Goal: Communication & Community: Answer question/provide support

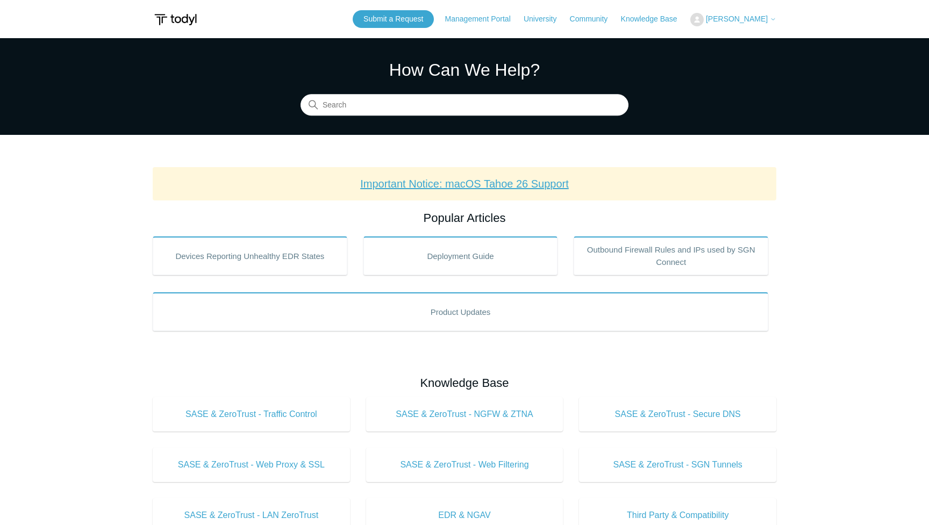
click at [452, 188] on link "Important Notice: macOS Tahoe 26 Support" at bounding box center [464, 184] width 209 height 12
click at [366, 22] on link "Submit a Request" at bounding box center [393, 19] width 81 height 18
click at [768, 22] on span "[PERSON_NAME]" at bounding box center [737, 19] width 62 height 9
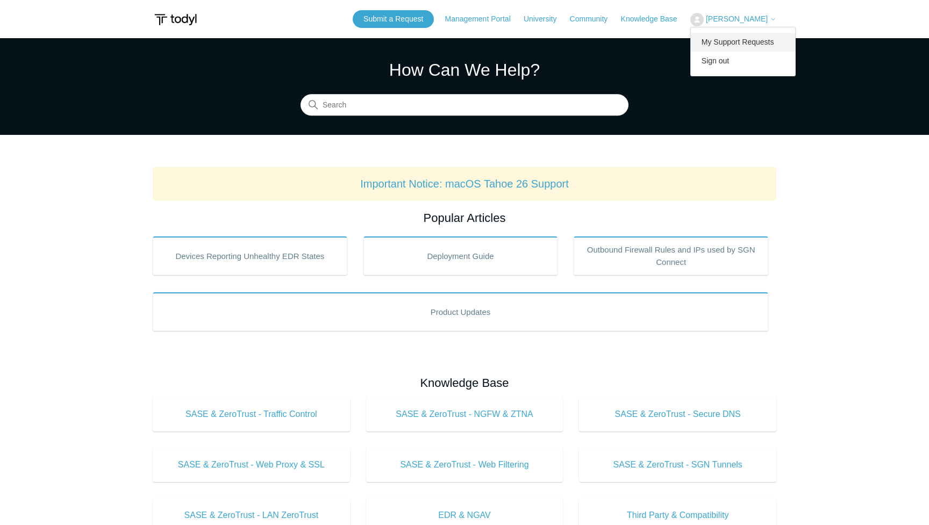
click at [759, 38] on link "My Support Requests" at bounding box center [743, 42] width 105 height 19
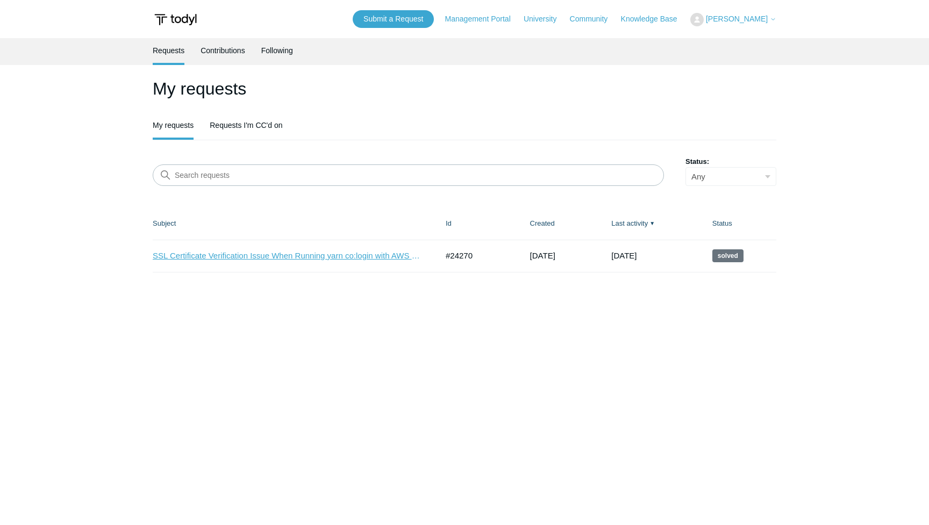
click at [337, 258] on link "SSL Certificate Verification Issue When Running yarn co:login with AWS CodeArti…" at bounding box center [287, 256] width 269 height 12
click at [243, 127] on link "Requests I'm CC'd on" at bounding box center [246, 124] width 73 height 23
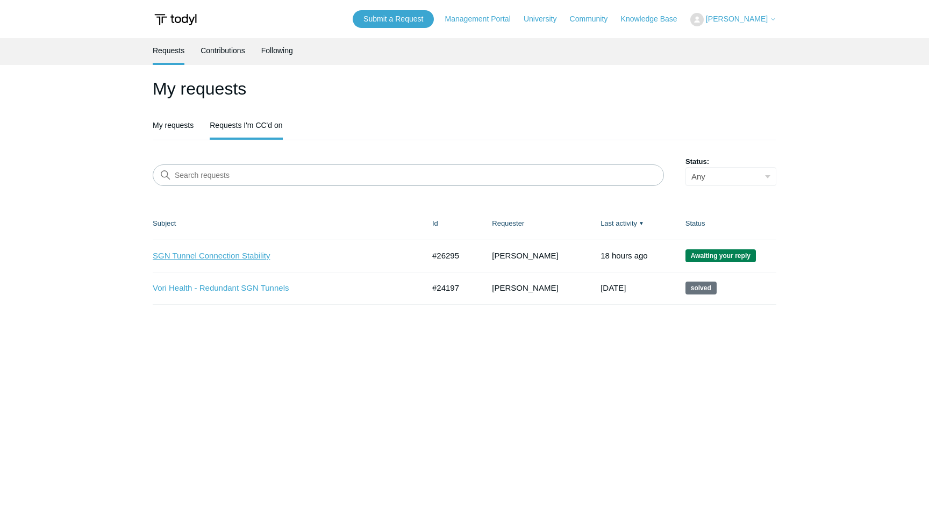
click at [259, 258] on link "SGN Tunnel Connection Stability" at bounding box center [280, 256] width 255 height 12
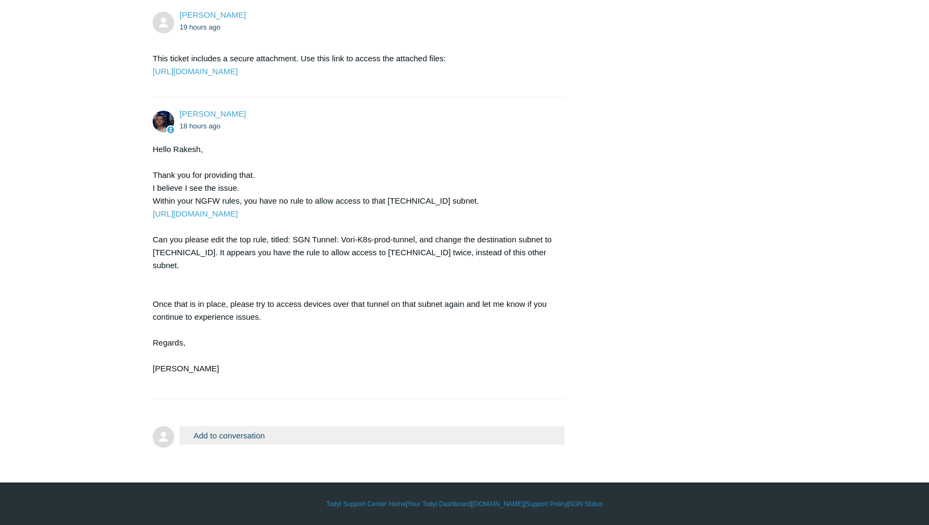
scroll to position [2772, 0]
click at [207, 439] on button "Add to conversation" at bounding box center [372, 436] width 385 height 19
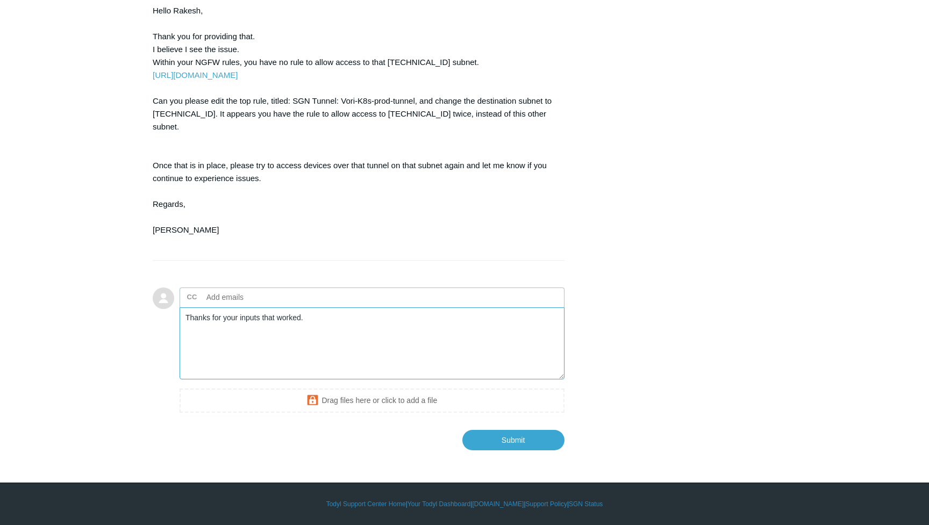
scroll to position [2910, 0]
click at [495, 321] on textarea "Thanks for your inputs that worked. I was not aware of these firewall rules on …" at bounding box center [372, 344] width 385 height 73
click at [441, 335] on textarea "Thanks for your inputs that worked. I was not aware of these firewall rules on …" at bounding box center [372, 344] width 385 height 73
click at [479, 321] on textarea "Thanks for your inputs that worked. I was not aware of these firewall rules on …" at bounding box center [372, 344] width 385 height 73
click at [421, 328] on textarea "Thanks for your inputs that worked. I was not aware of these firewall rules on …" at bounding box center [372, 344] width 385 height 73
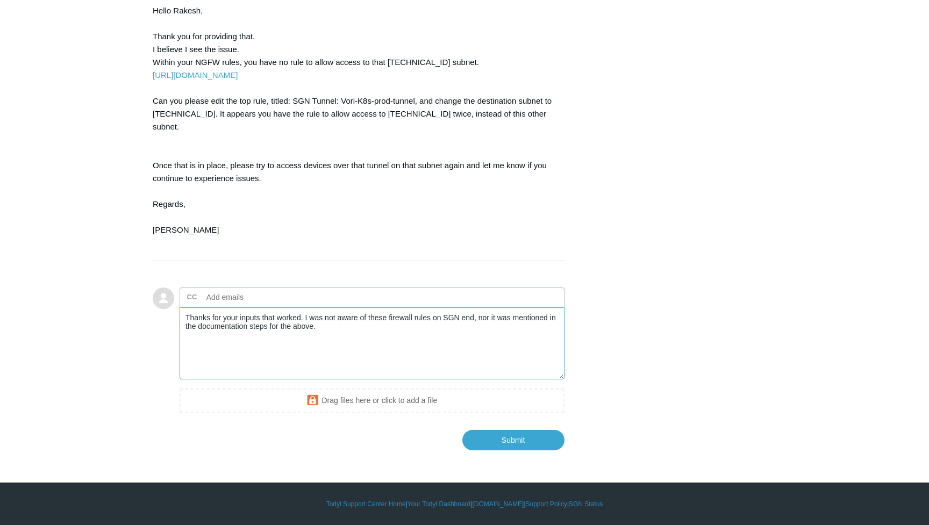
click at [305, 319] on textarea "Thanks for your inputs that worked. I was not aware of these firewall rules on …" at bounding box center [372, 344] width 385 height 73
click at [285, 332] on textarea "Thanks for your inputs that worked! I was not aware of these firewall rules on …" at bounding box center [372, 344] width 385 height 73
click at [268, 337] on textarea "Thanks for your inputs that worked! I was not aware of these firewall rules on …" at bounding box center [372, 344] width 385 height 73
drag, startPoint x: 527, startPoint y: 325, endPoint x: 529, endPoint y: 337, distance: 11.9
click at [529, 337] on textarea "Thanks for your inputs that worked! I was not aware of these firewall rules on …" at bounding box center [372, 344] width 385 height 73
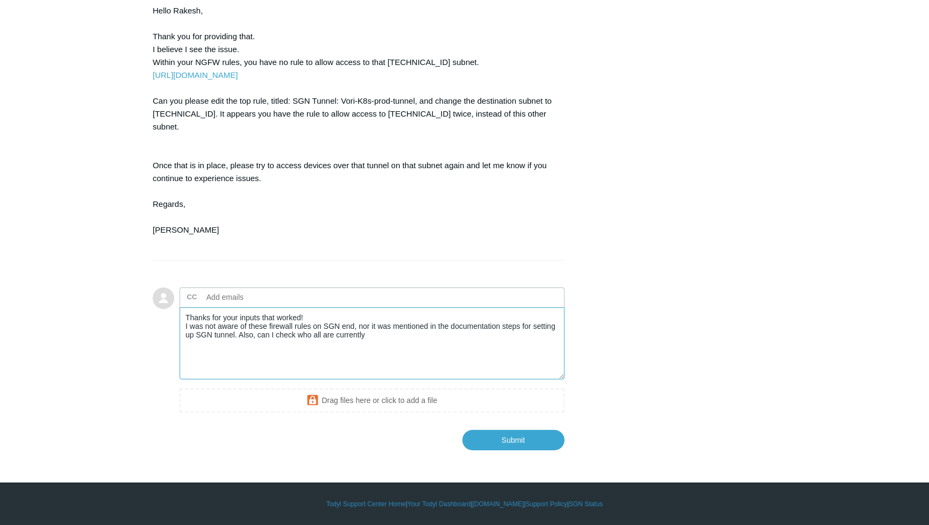
click at [283, 337] on textarea "Thanks for your inputs that worked! I was not aware of these firewall rules on …" at bounding box center [372, 344] width 385 height 73
click at [420, 339] on textarea "Thanks for your inputs that worked! I was not aware of these firewall rules on …" at bounding box center [372, 344] width 385 height 73
click at [264, 337] on textarea "Thanks for your inputs that worked! I was not aware of these firewall rules on …" at bounding box center [372, 344] width 385 height 73
click at [297, 337] on textarea "Thanks for your inputs that worked! I was not aware of these firewall rules on …" at bounding box center [372, 344] width 385 height 73
click at [339, 329] on textarea "Thanks for your inputs that worked! I was not aware of these firewall rules on …" at bounding box center [372, 344] width 385 height 73
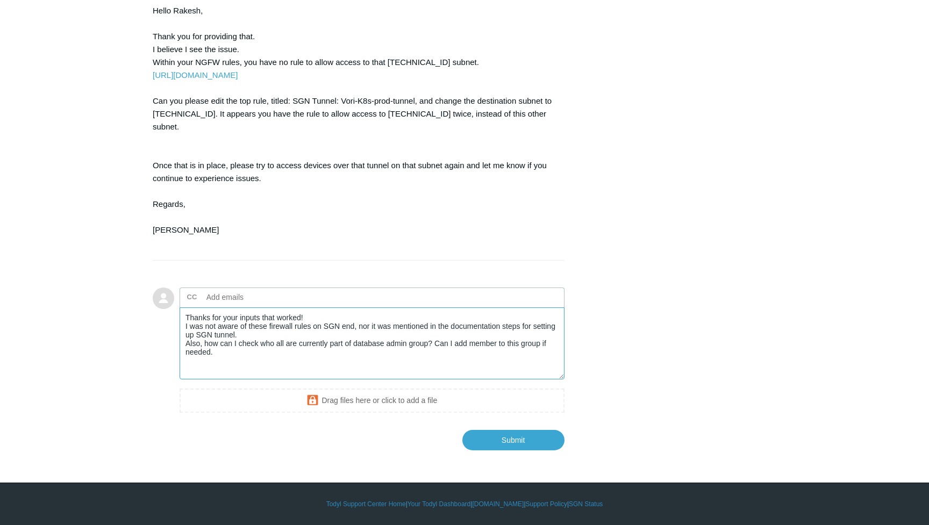
click at [302, 337] on textarea "Thanks for your inputs that worked! I was not aware of these firewall rules on …" at bounding box center [372, 344] width 385 height 73
drag, startPoint x: 233, startPoint y: 360, endPoint x: 158, endPoint y: 301, distance: 95.4
click at [158, 301] on form "Add to conversation CC Add emails Thanks for your inputs that worked! I was not…" at bounding box center [359, 361] width 412 height 179
paste textarea "the guidance—those changes resolved the issue. I wasn’t aware of the SGN-side f…"
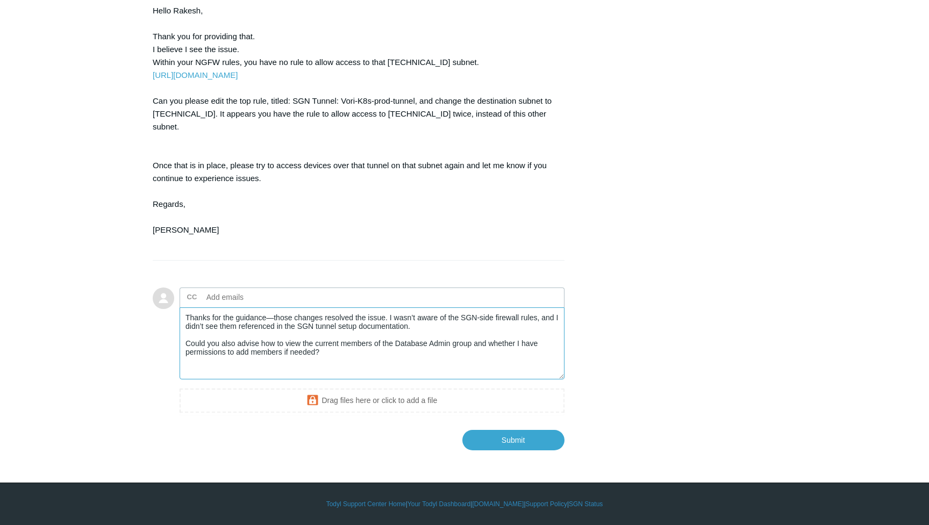
click at [272, 322] on textarea "Thanks for the guidance—those changes resolved the issue. I wasn’t aware of the…" at bounding box center [372, 344] width 385 height 73
click at [351, 355] on textarea "Thanks for the guidance, those changes resolved the issue. I wasn’t aware of th…" at bounding box center [372, 344] width 385 height 73
type textarea "Thanks for the guidance, those changes resolved the issue. I wasn’t aware of th…"
click at [259, 297] on input "text" at bounding box center [260, 297] width 116 height 16
type input "c"
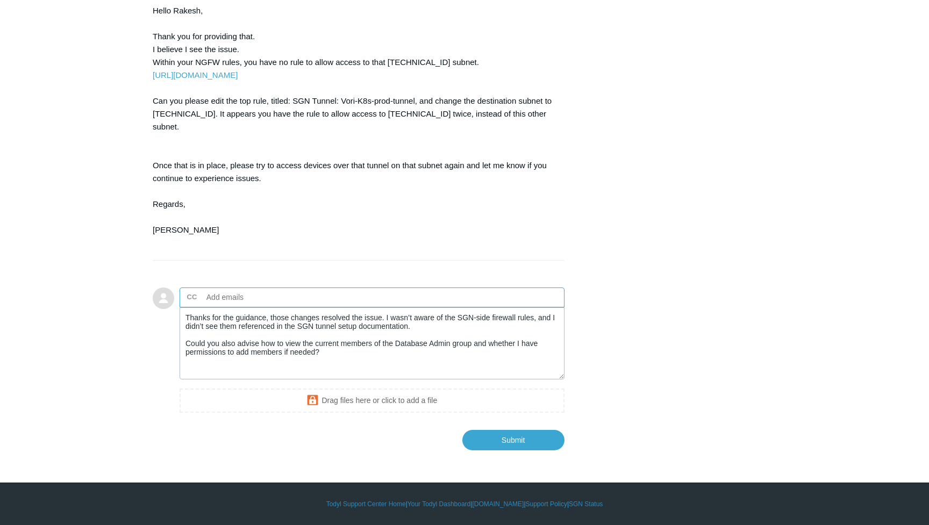
paste input "bill.leister@vorihealth.com"
type input "bill.leister@vorihealth.com"
click at [520, 439] on input "Submit" at bounding box center [514, 440] width 102 height 20
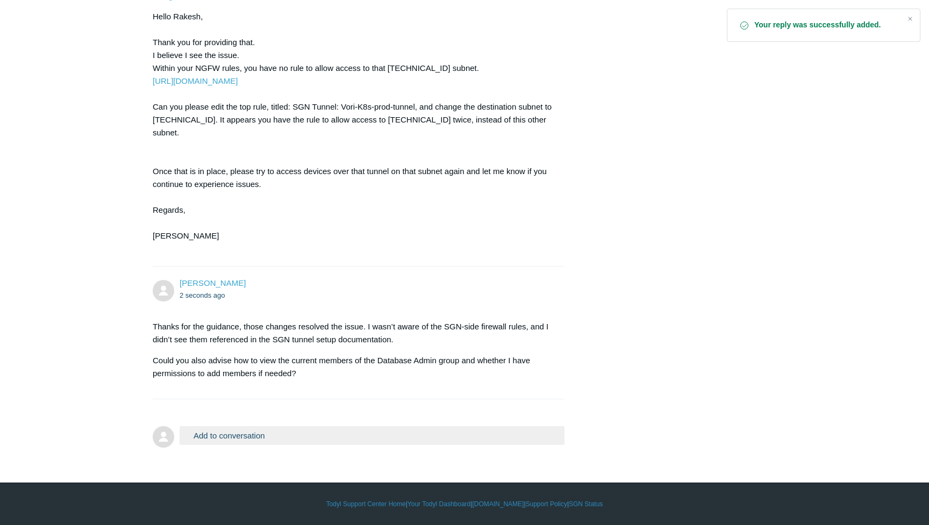
scroll to position [2904, 0]
